Goal: Information Seeking & Learning: Understand process/instructions

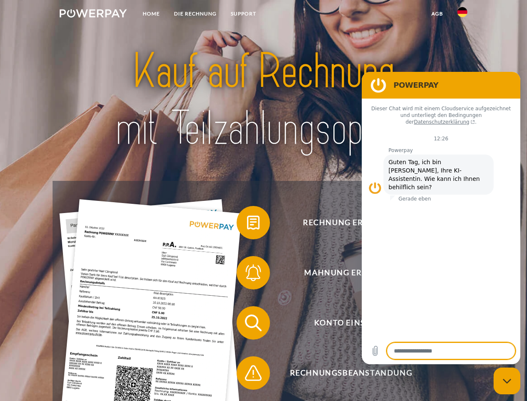
click at [93, 15] on img at bounding box center [93, 13] width 67 height 8
click at [462, 15] on img at bounding box center [462, 12] width 10 height 10
click at [437, 14] on link "agb" at bounding box center [437, 13] width 26 height 15
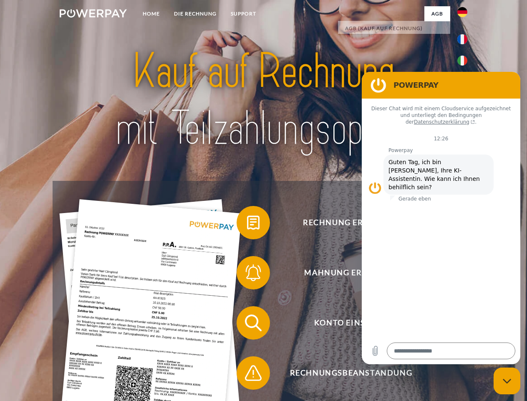
click at [247, 224] on span at bounding box center [241, 223] width 42 height 42
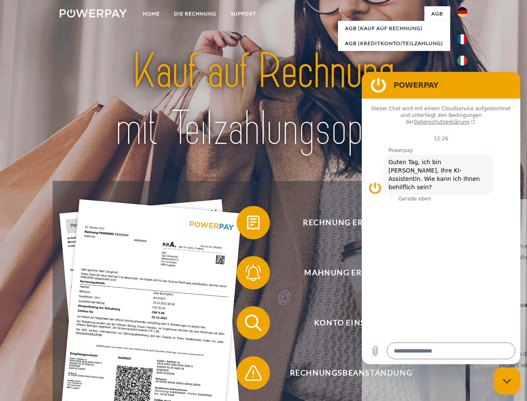
click at [247, 274] on span at bounding box center [241, 273] width 42 height 42
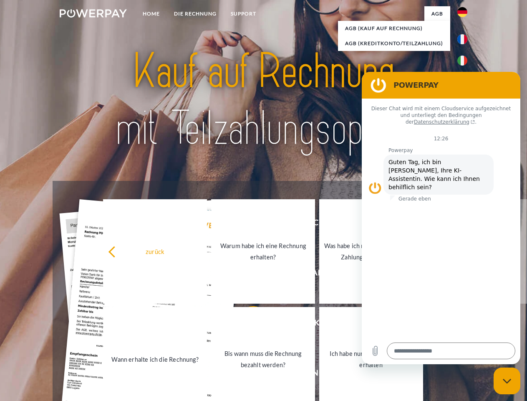
click at [247, 324] on link "Bis wann muss die Rechnung bezahlt werden?" at bounding box center [263, 359] width 104 height 104
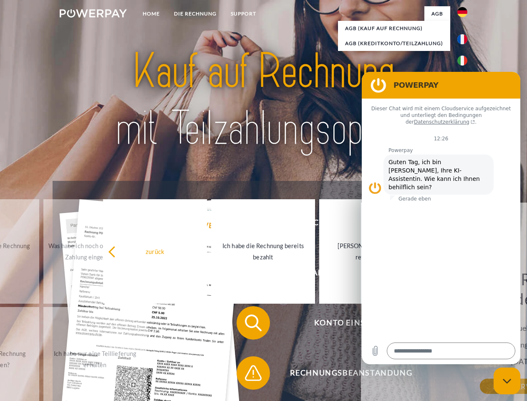
click at [247, 374] on span at bounding box center [241, 373] width 42 height 42
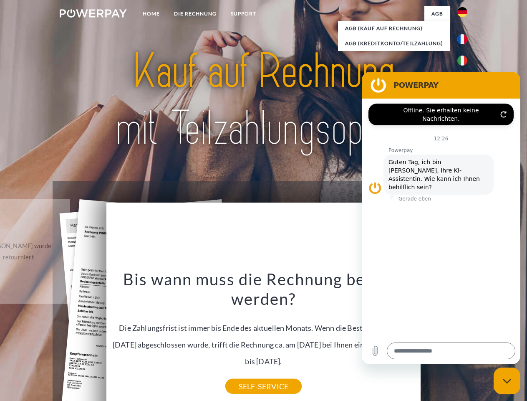
click at [507, 381] on icon "Messaging-Fenster schließen" at bounding box center [507, 380] width 9 height 5
type textarea "*"
